Goal: Task Accomplishment & Management: Manage account settings

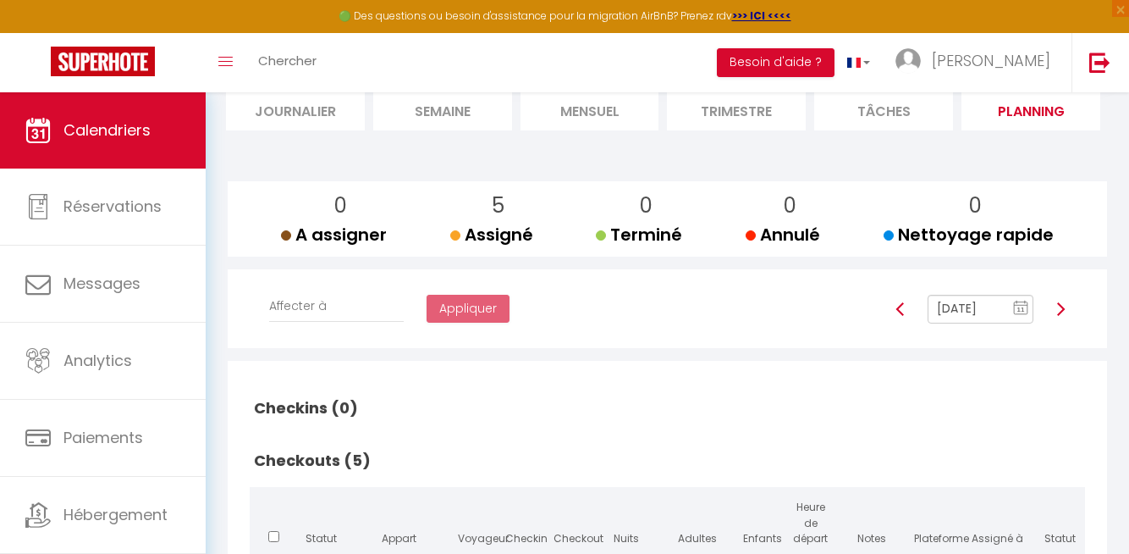
scroll to position [110, 0]
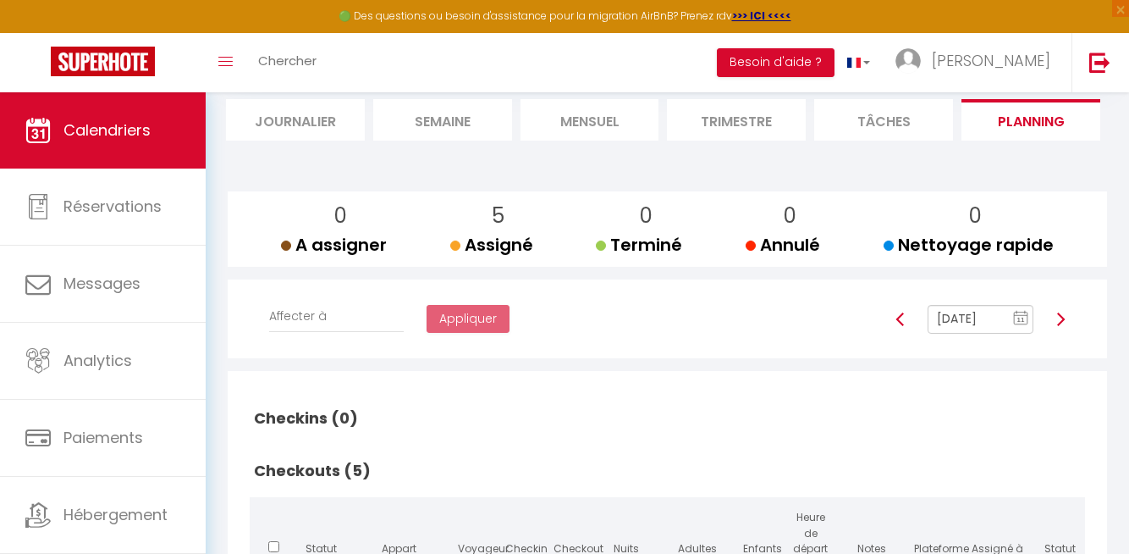
click at [984, 319] on input "[DATE]" at bounding box center [981, 319] width 106 height 29
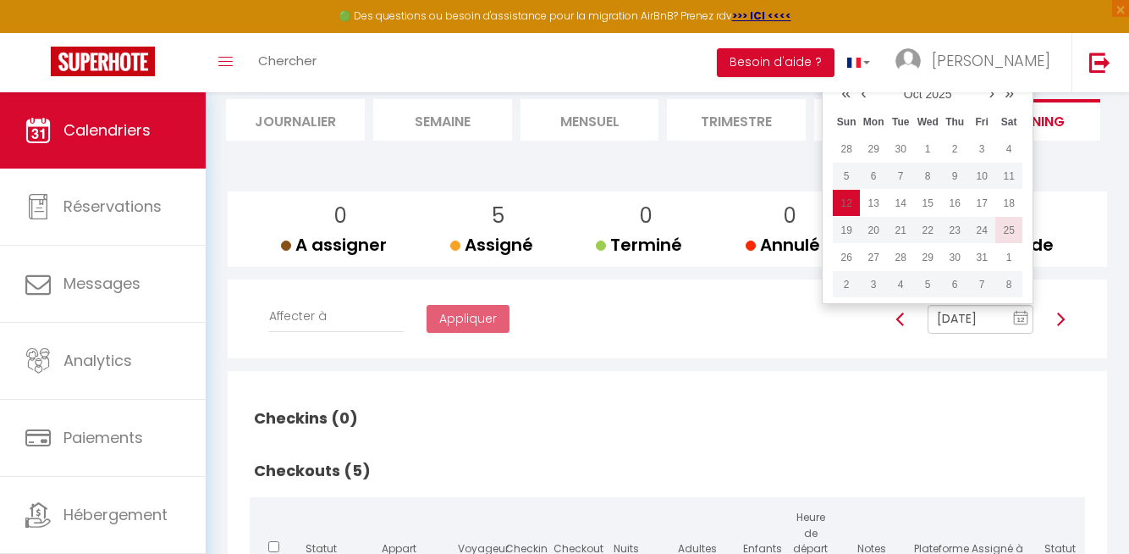
click at [1007, 227] on td "25" at bounding box center [1009, 230] width 27 height 27
type input "[DATE]"
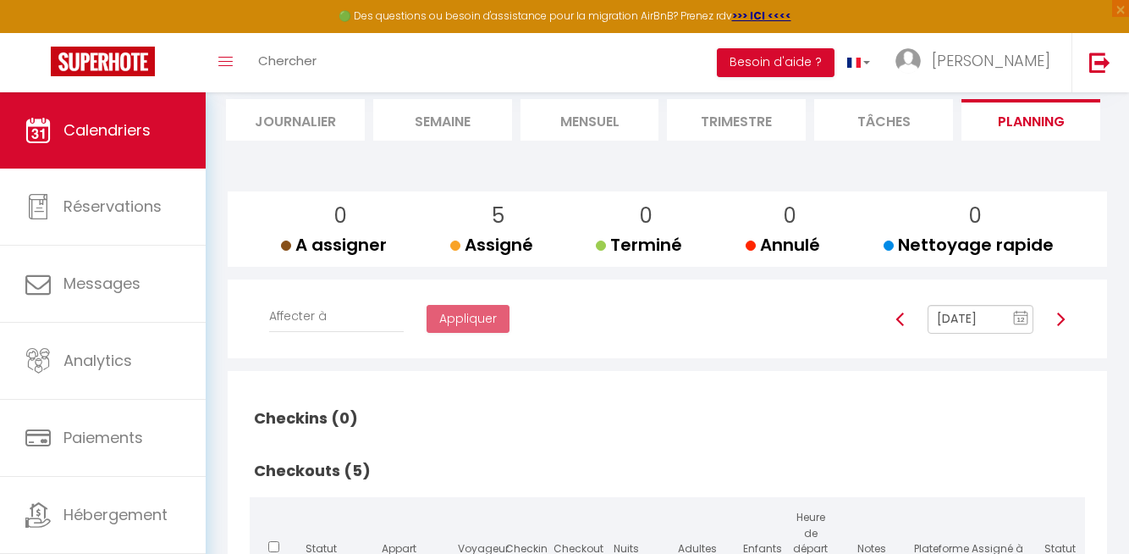
checkbox input "false"
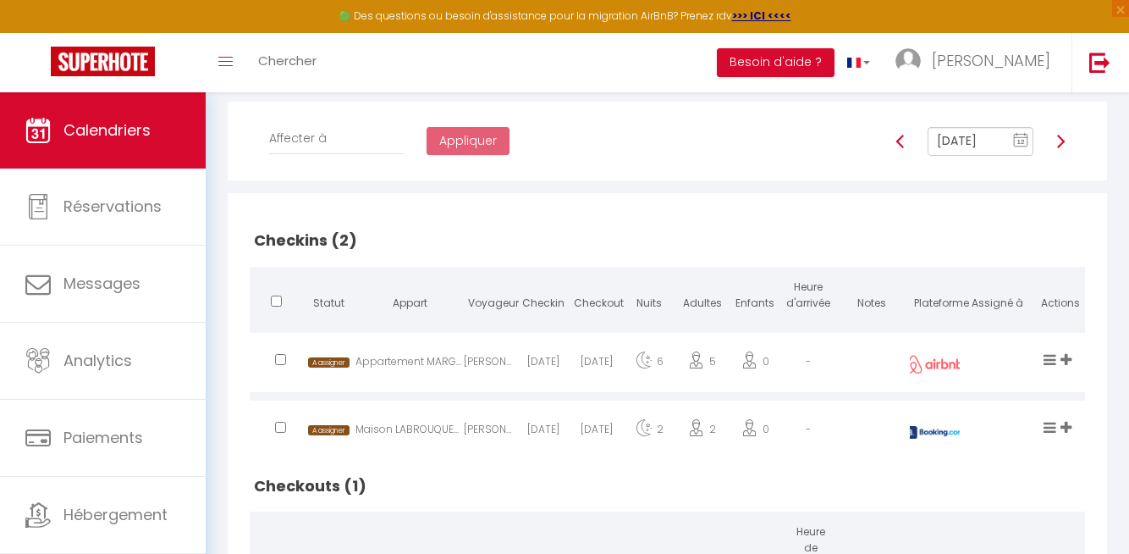
scroll to position [279, 0]
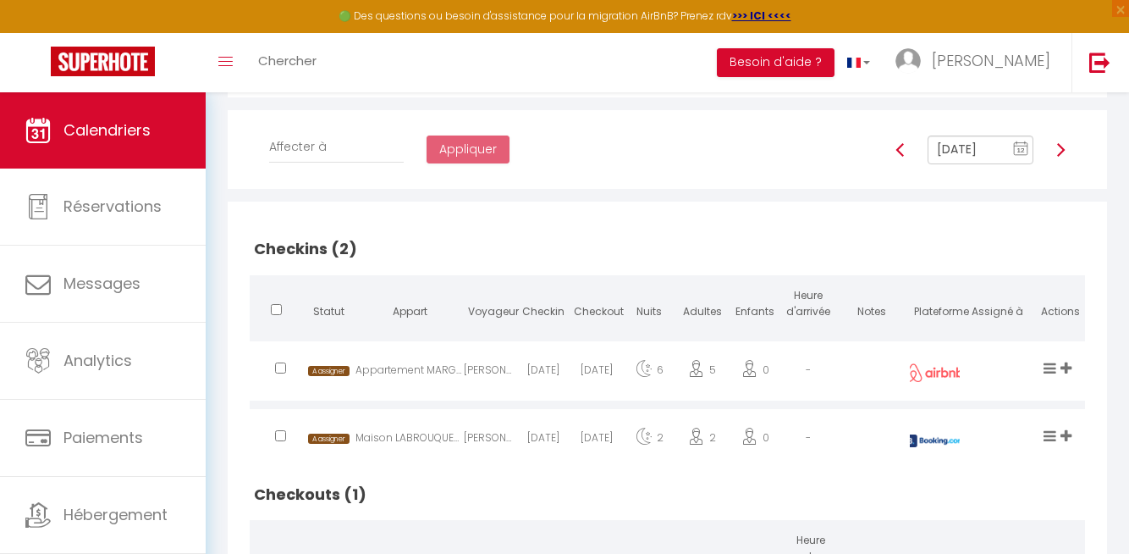
click at [1061, 151] on img at bounding box center [1061, 150] width 14 height 14
type input "[DATE]"
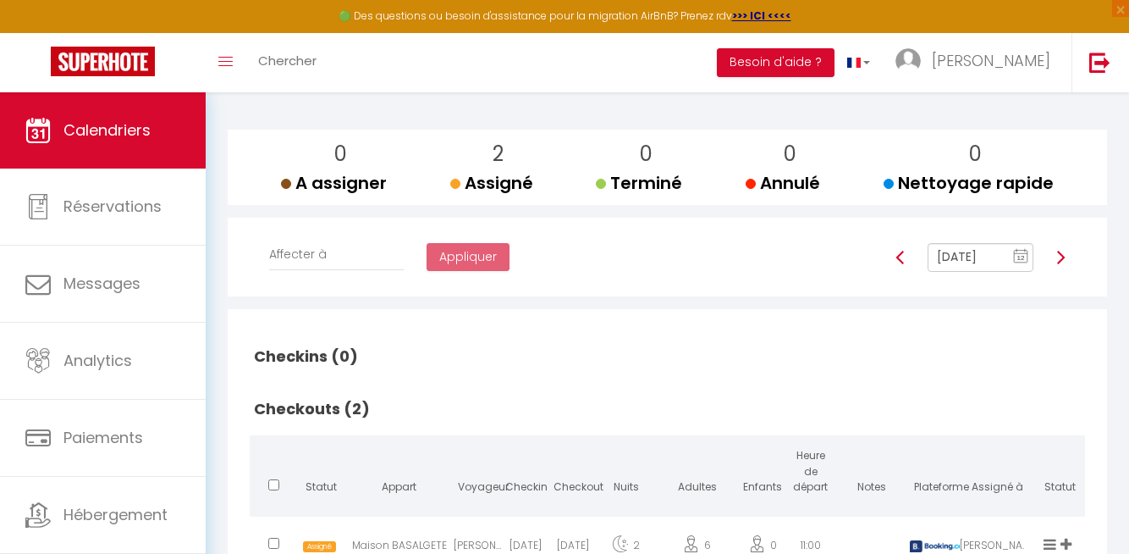
scroll to position [0, 0]
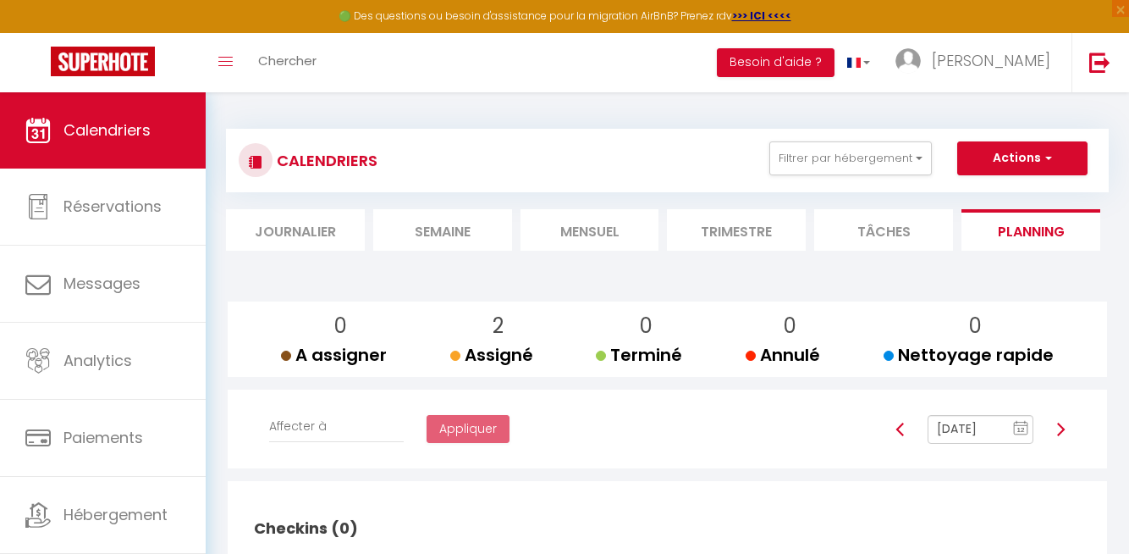
click at [588, 232] on li "Mensuel" at bounding box center [590, 229] width 139 height 41
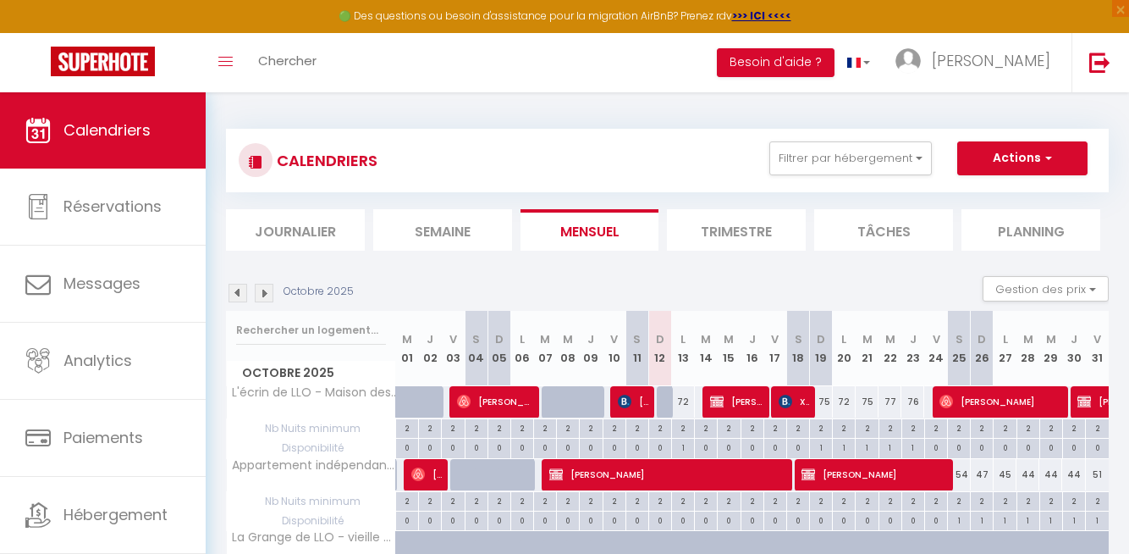
click at [269, 291] on img at bounding box center [264, 293] width 19 height 19
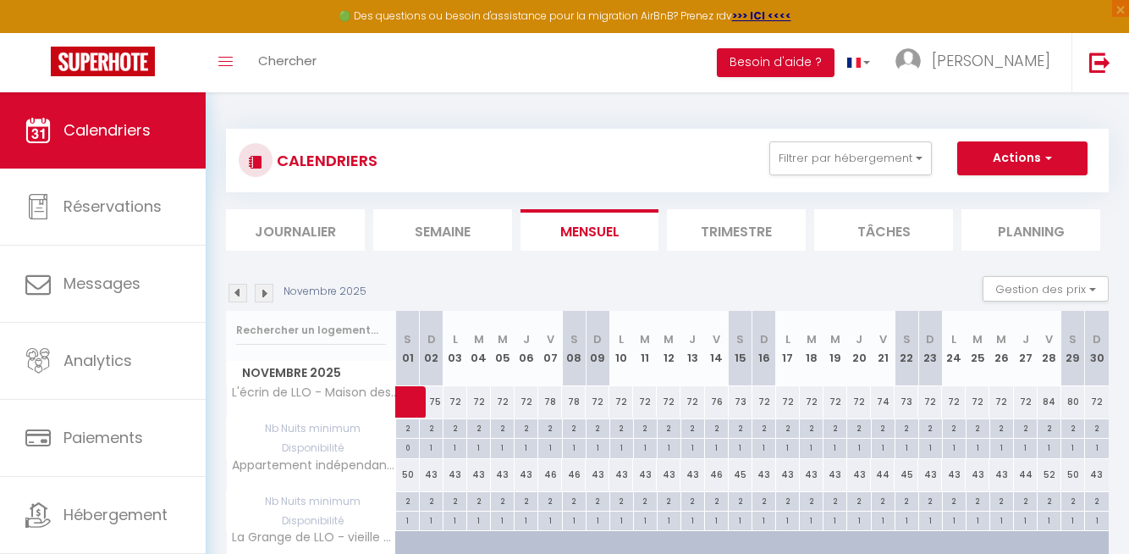
click at [234, 295] on img at bounding box center [238, 293] width 19 height 19
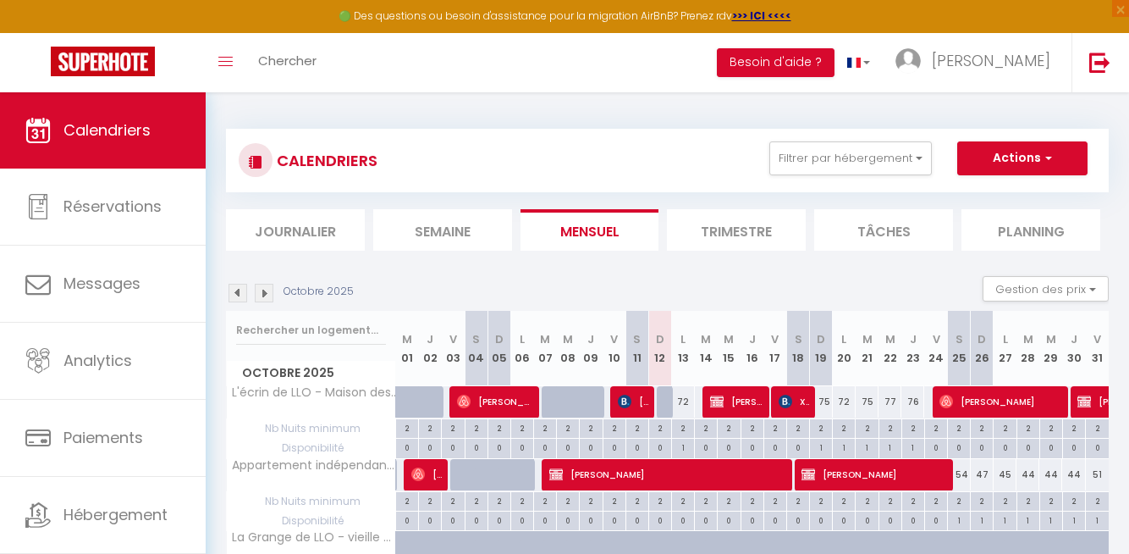
click at [1019, 227] on li "Planning" at bounding box center [1031, 229] width 139 height 41
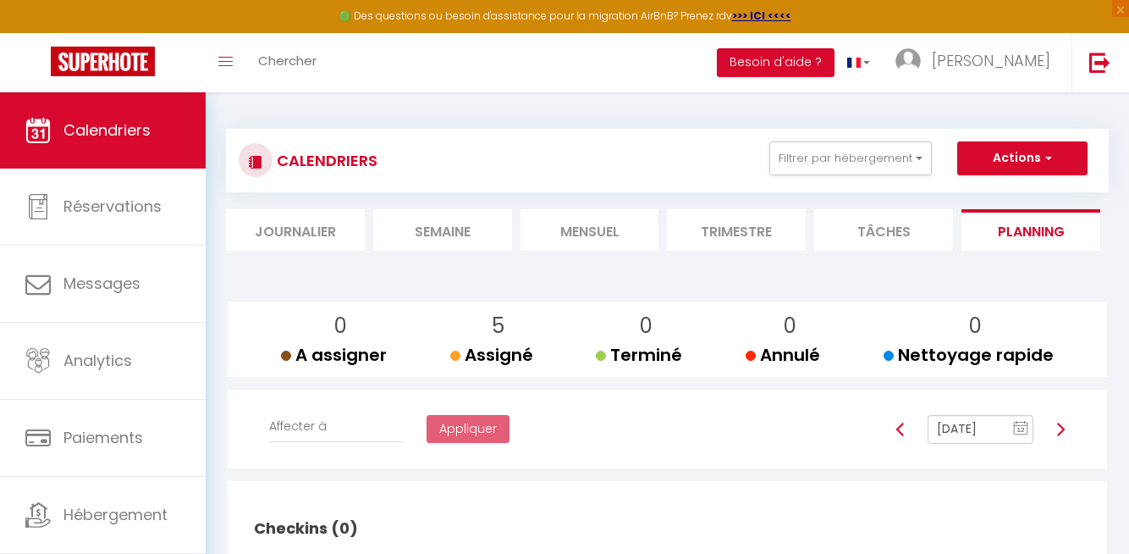
click at [972, 429] on input "[DATE]" at bounding box center [981, 429] width 106 height 29
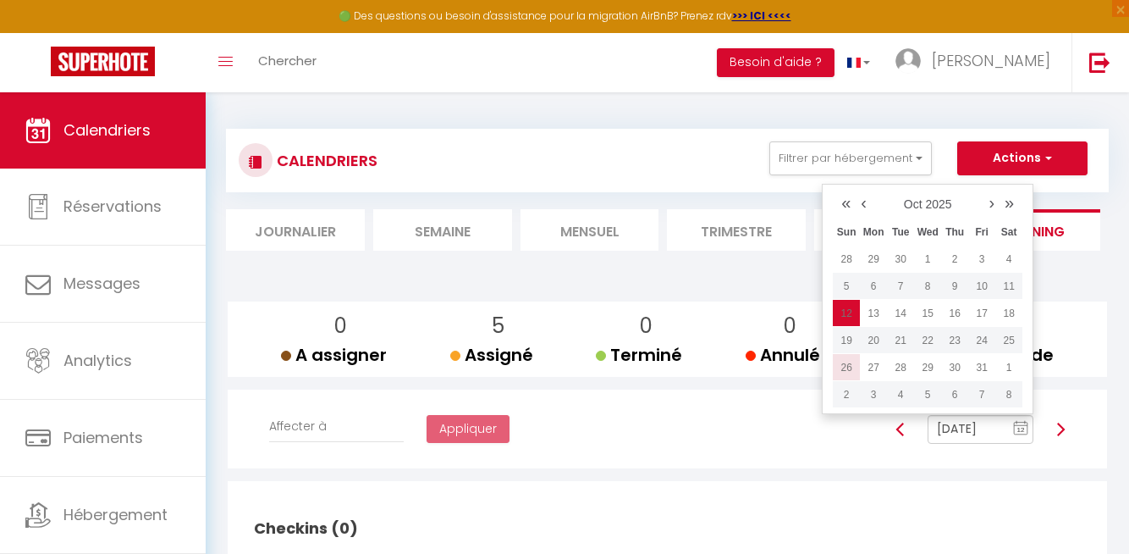
click at [853, 369] on td "26" at bounding box center [846, 367] width 27 height 27
type input "[DATE]"
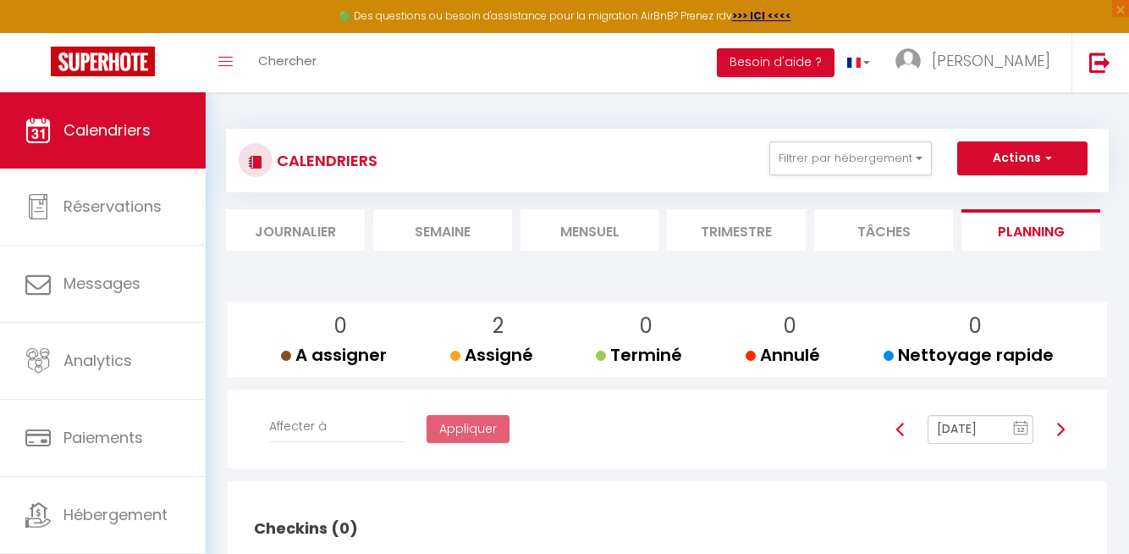
click at [592, 229] on li "Mensuel" at bounding box center [590, 229] width 139 height 41
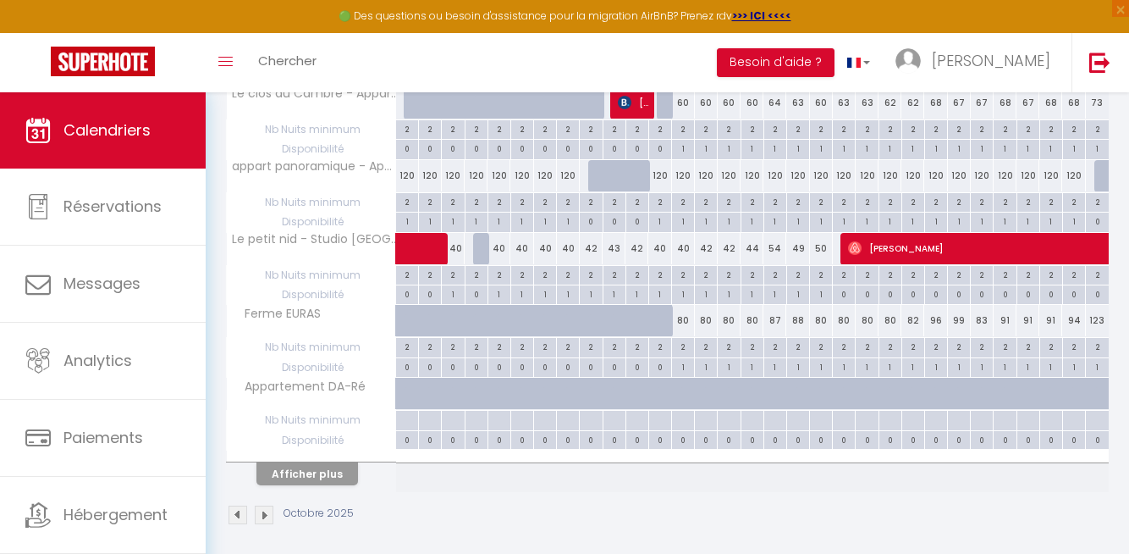
scroll to position [1396, 0]
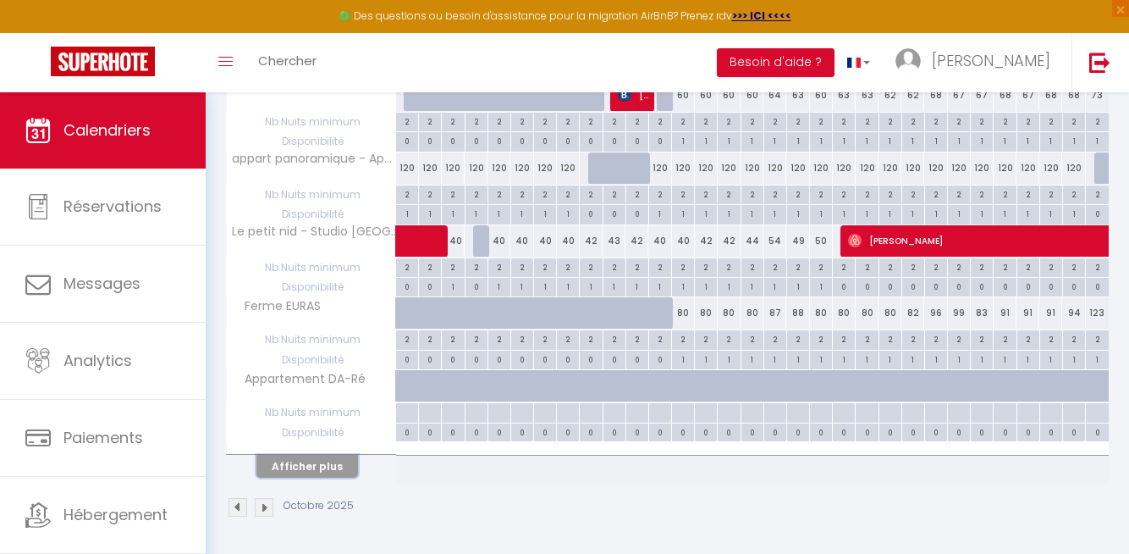
click at [323, 461] on button "Afficher plus" at bounding box center [308, 466] width 102 height 23
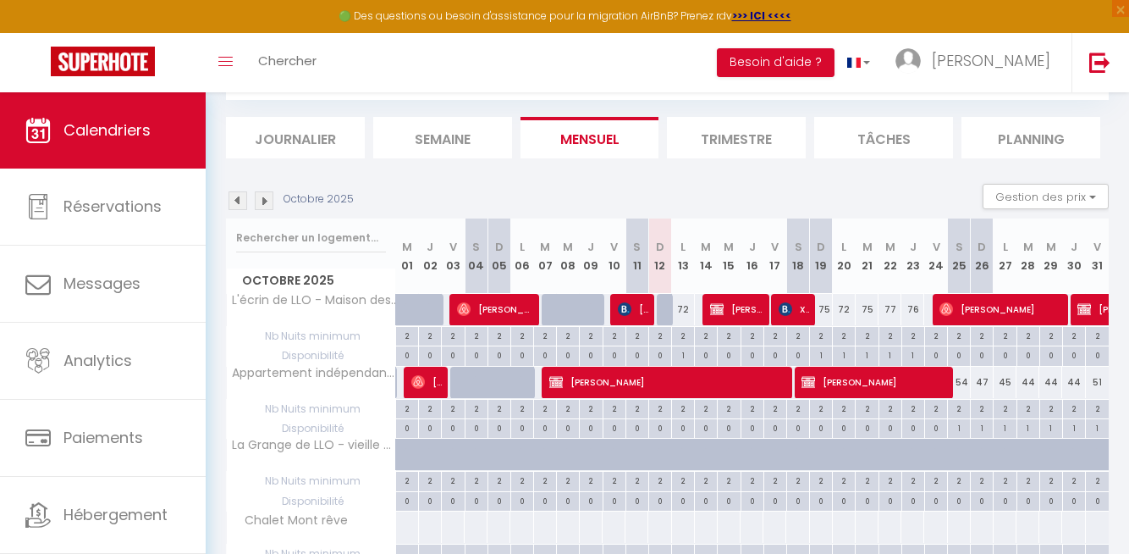
scroll to position [0, 0]
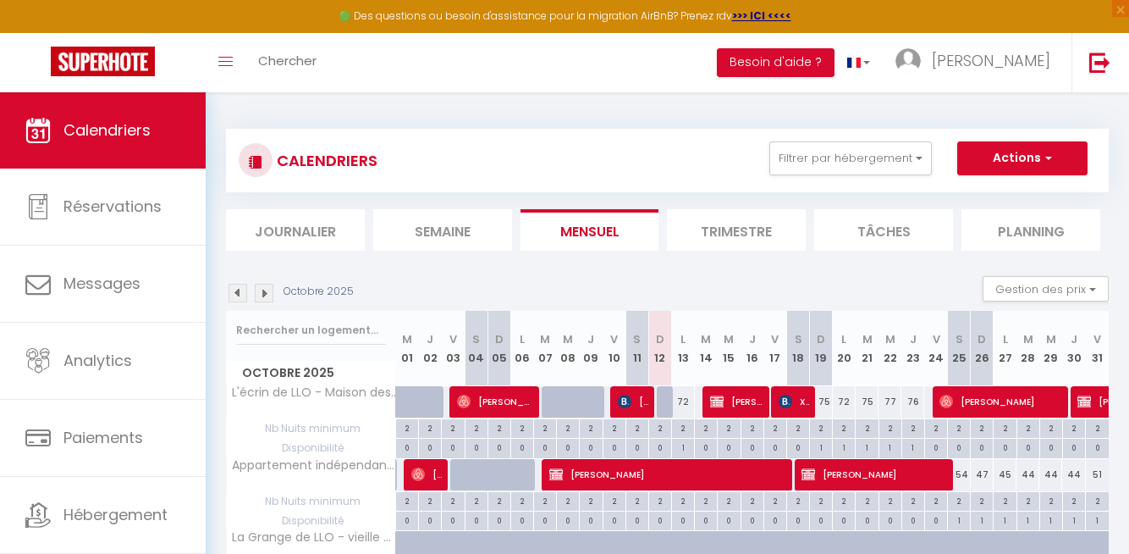
click at [1013, 226] on li "Planning" at bounding box center [1031, 229] width 139 height 41
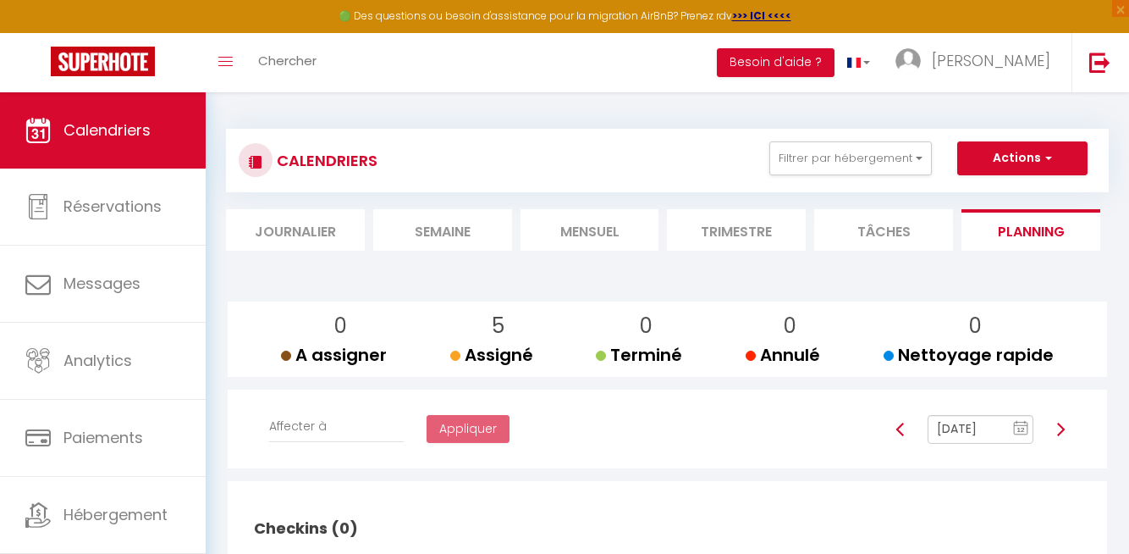
click at [980, 433] on input "[DATE]" at bounding box center [981, 429] width 106 height 29
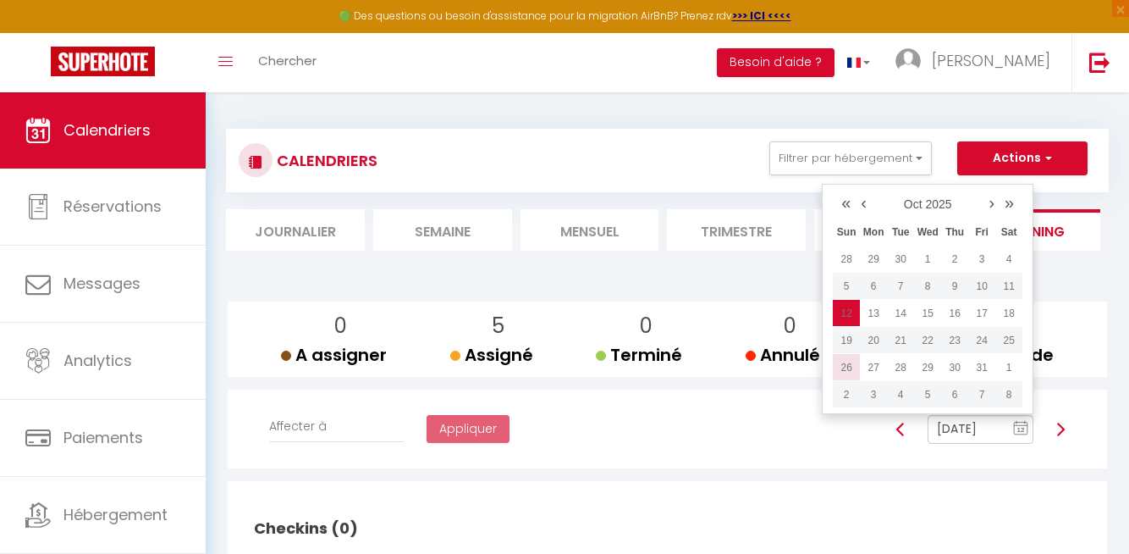
click at [847, 362] on td "26" at bounding box center [846, 367] width 27 height 27
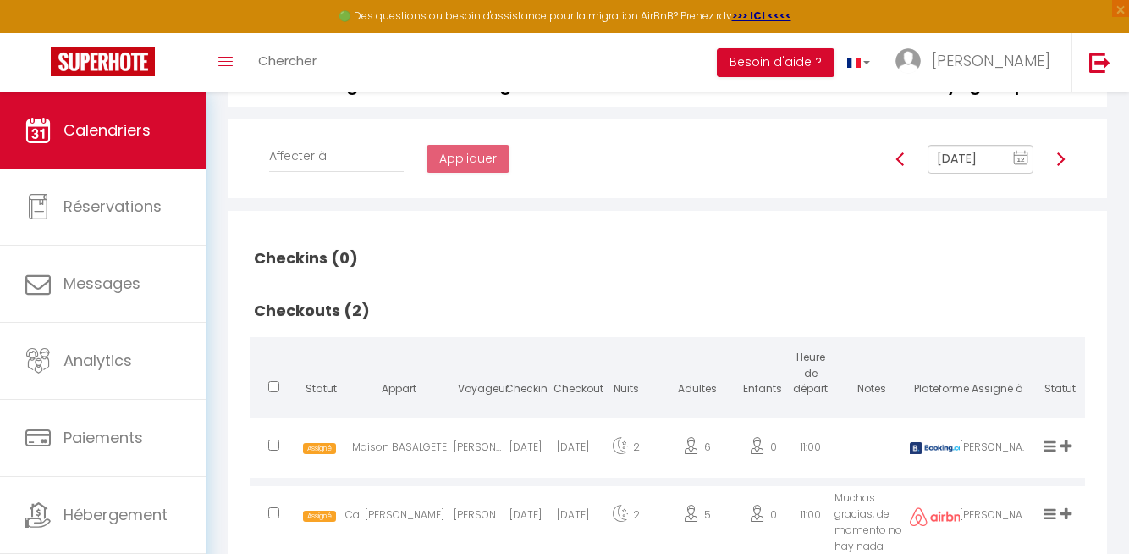
scroll to position [268, 0]
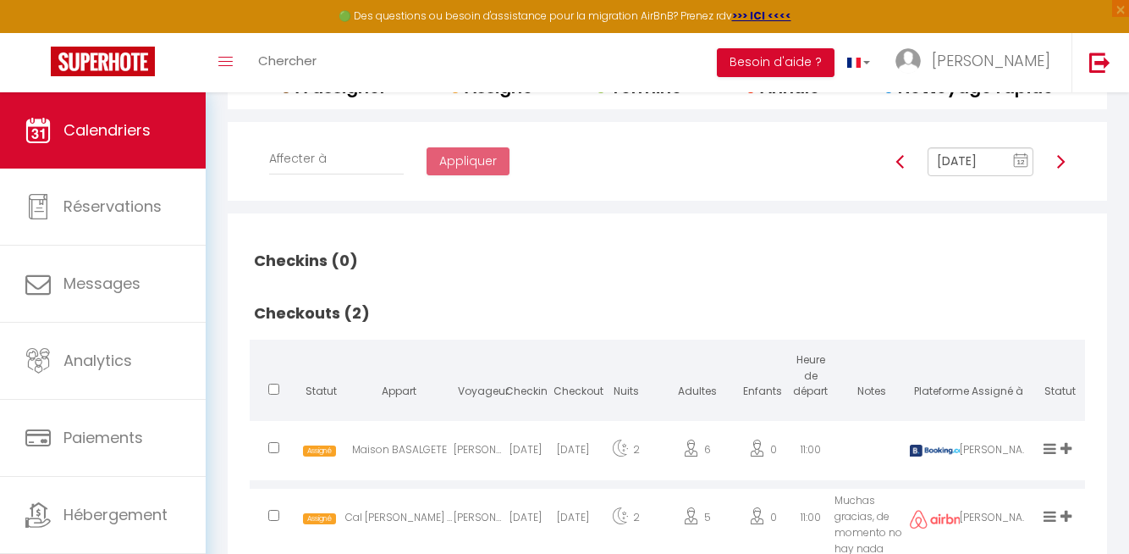
click at [1057, 156] on img at bounding box center [1061, 162] width 14 height 14
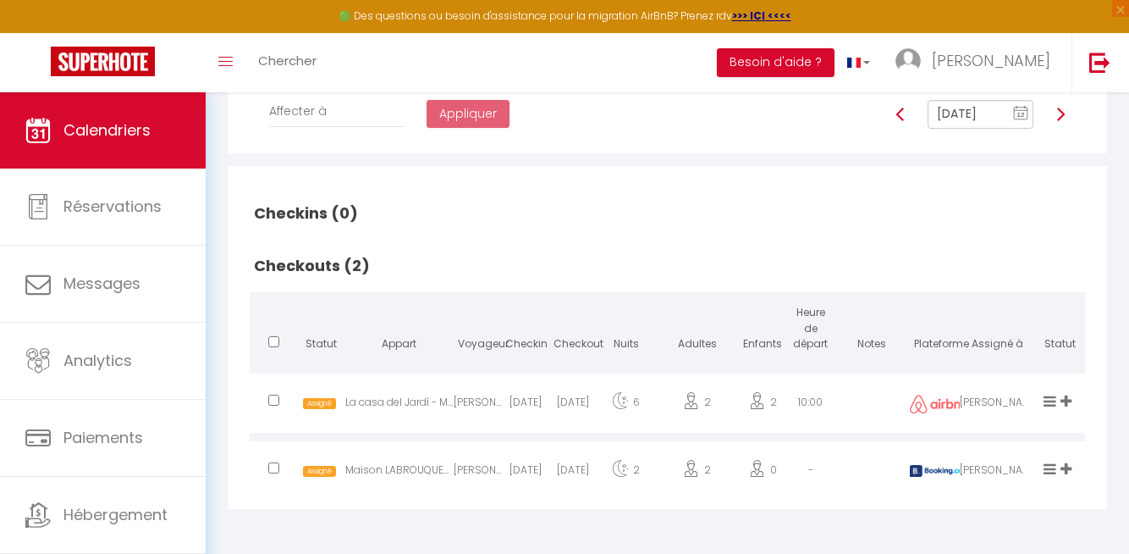
scroll to position [316, 0]
click at [904, 116] on img at bounding box center [901, 114] width 14 height 14
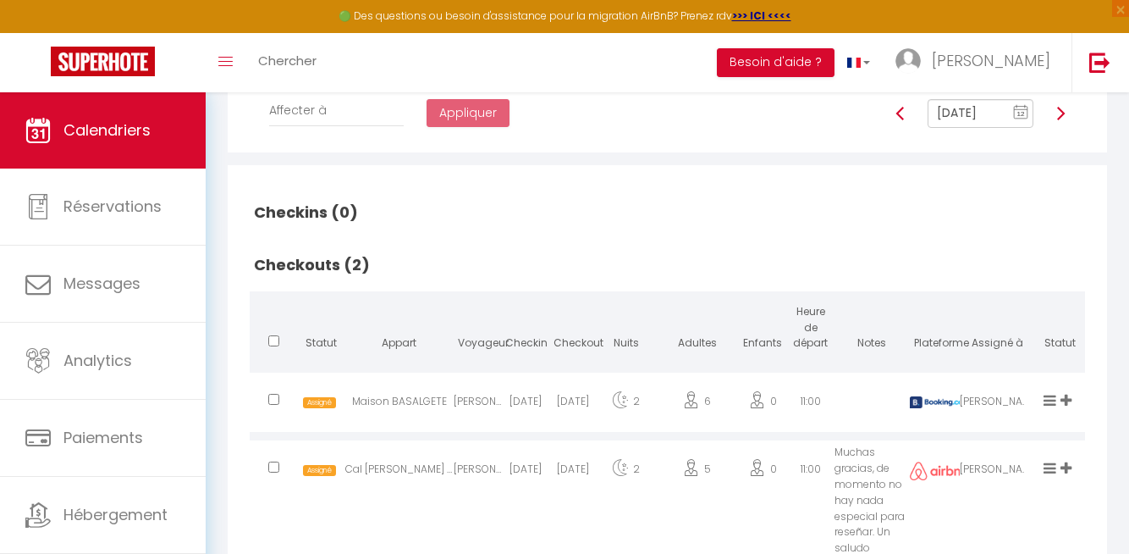
click at [1063, 110] on img at bounding box center [1061, 114] width 14 height 14
type input "[DATE]"
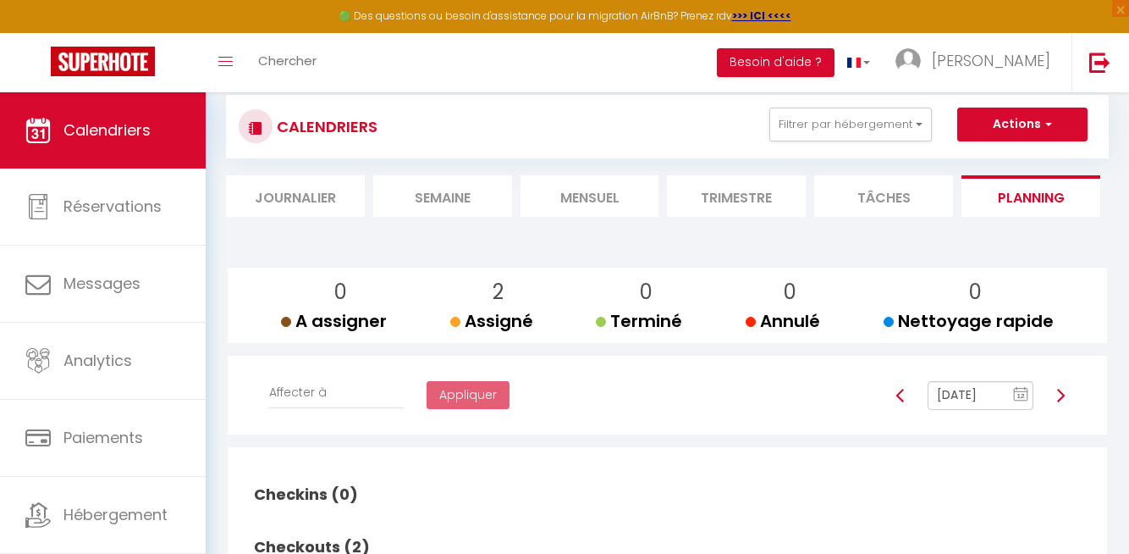
scroll to position [0, 0]
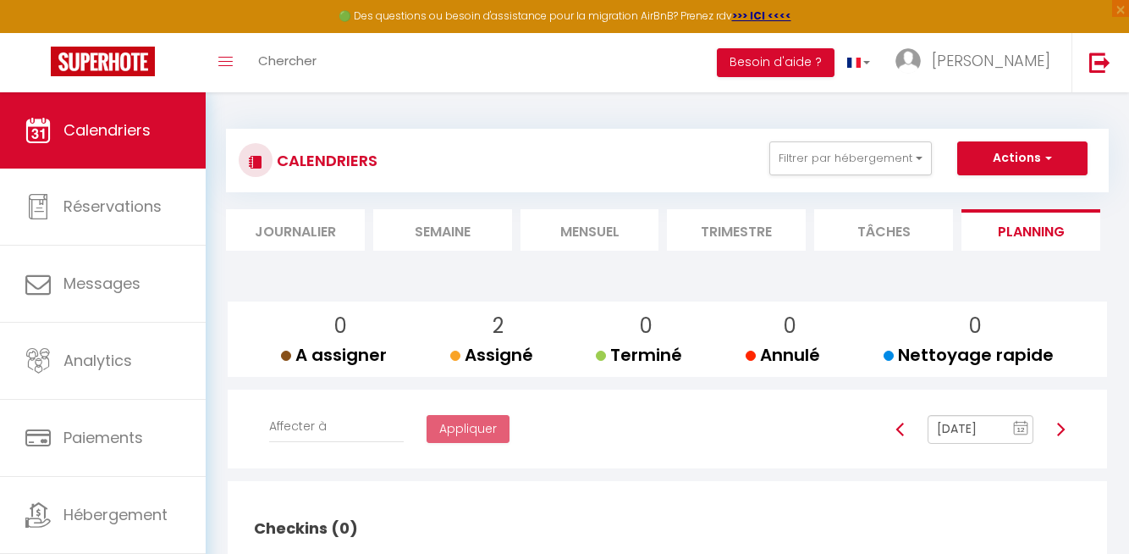
click at [569, 234] on li "Mensuel" at bounding box center [590, 229] width 139 height 41
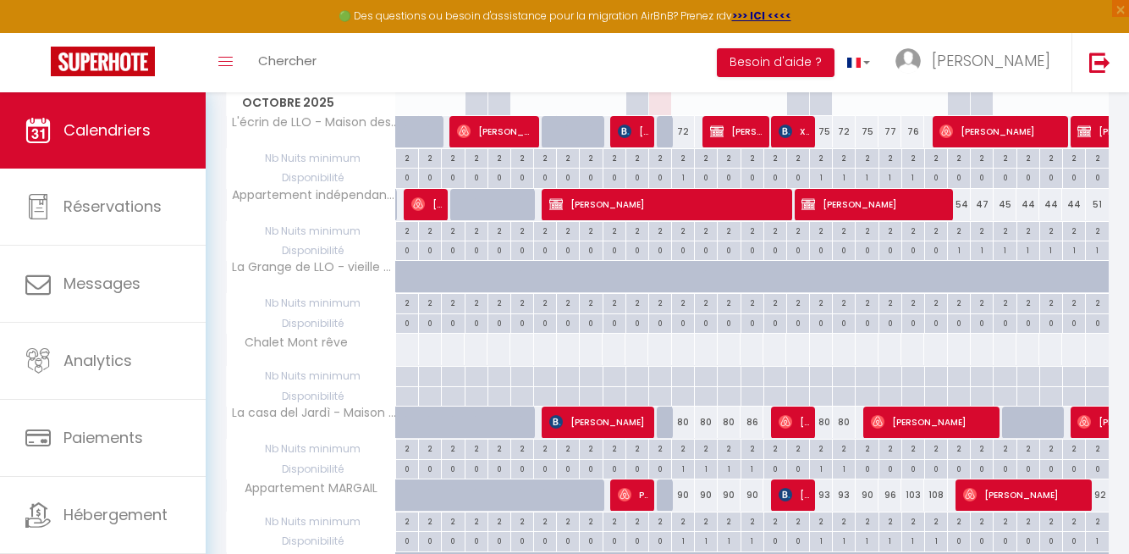
scroll to position [229, 0]
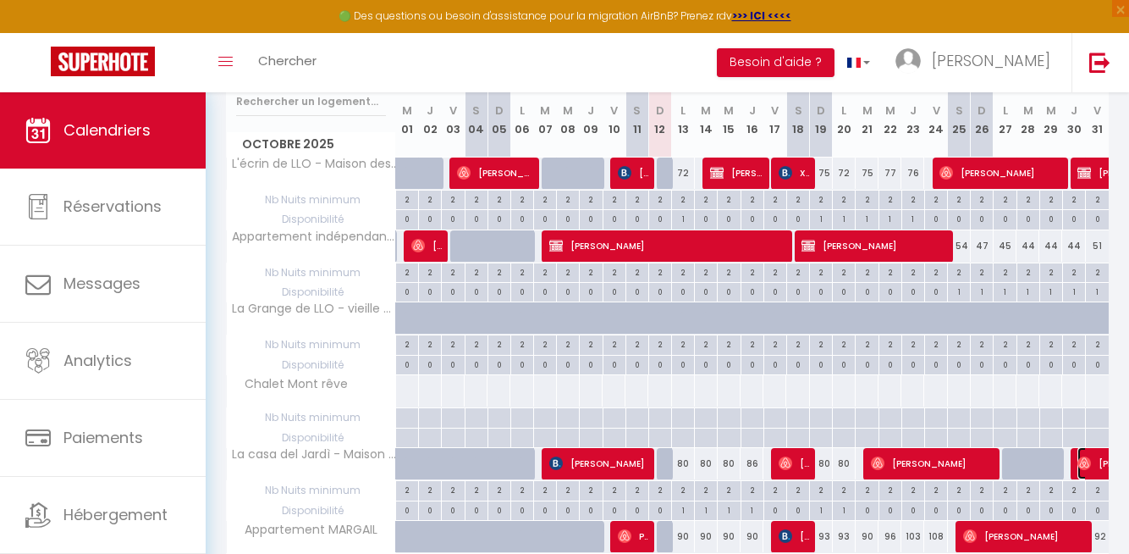
click at [1099, 462] on span "[PERSON_NAME]" at bounding box center [1136, 463] width 117 height 32
select select "37503"
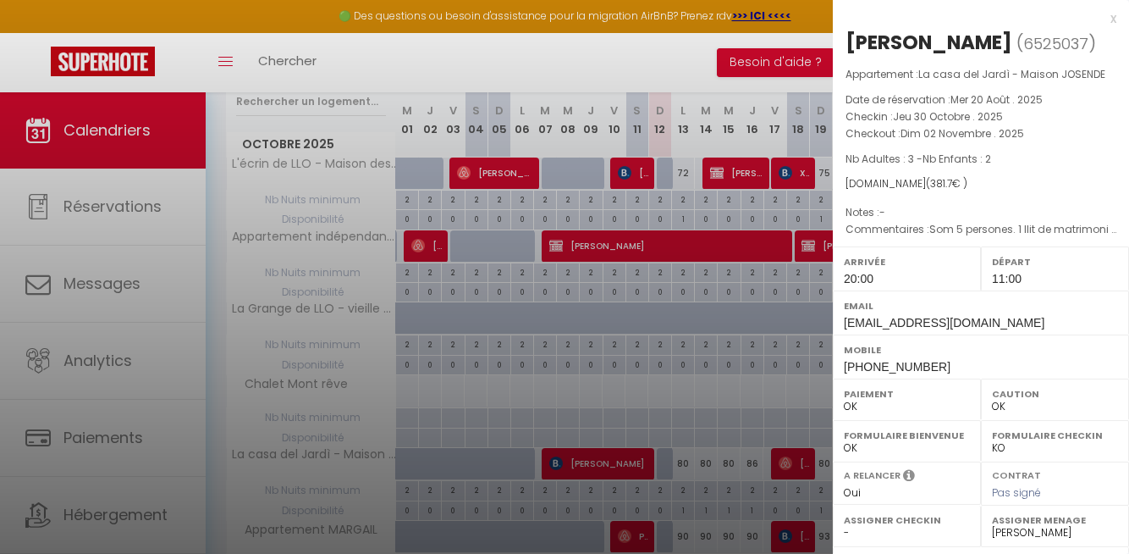
click at [764, 386] on div at bounding box center [564, 277] width 1129 height 554
